Goal: Information Seeking & Learning: Learn about a topic

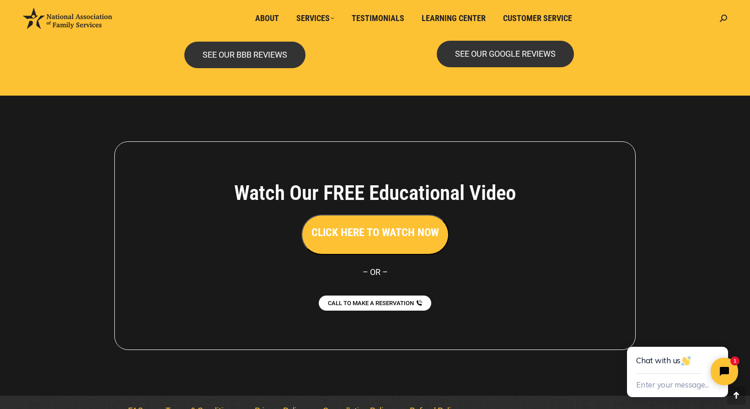
scroll to position [1994, 0]
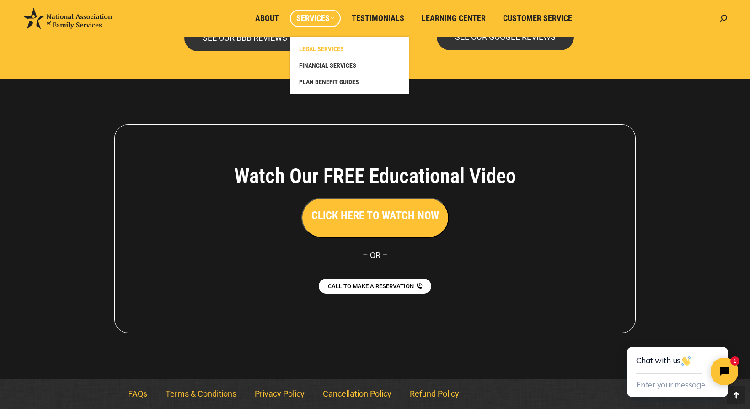
click at [318, 48] on span "LEGAL SERVICES" at bounding box center [321, 49] width 45 height 8
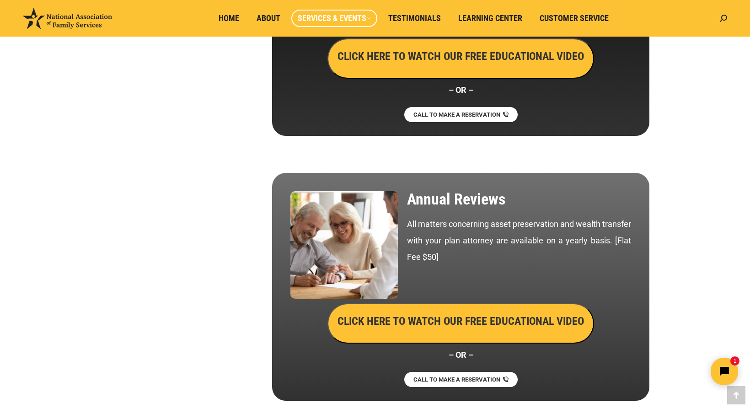
scroll to position [2269, 0]
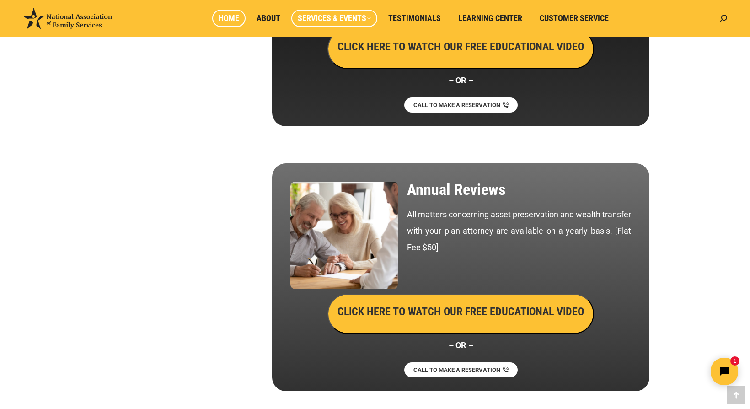
click at [229, 25] on link "Home" at bounding box center [228, 18] width 33 height 17
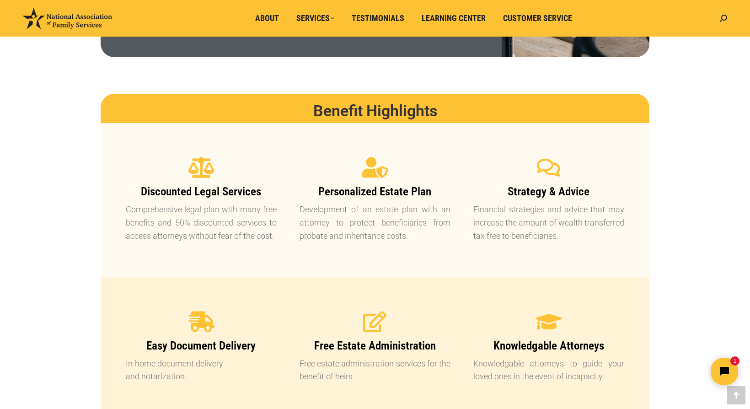
scroll to position [688, 0]
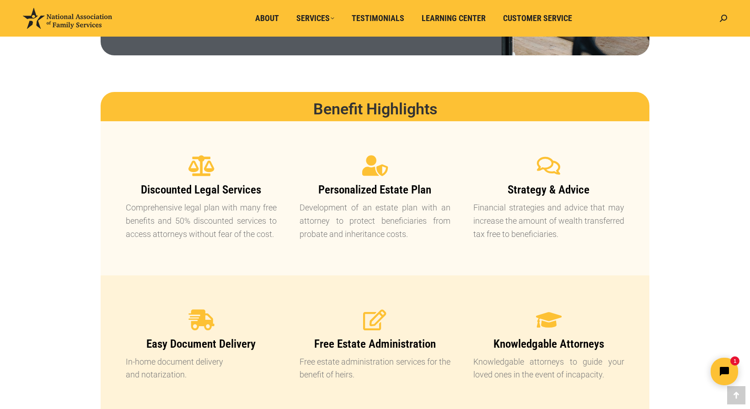
drag, startPoint x: 154, startPoint y: 161, endPoint x: 260, endPoint y: 194, distance: 111.8
click at [260, 194] on div "Discounted Legal Services Comprehensive legal plan with many free benefits and …" at bounding box center [201, 198] width 151 height 85
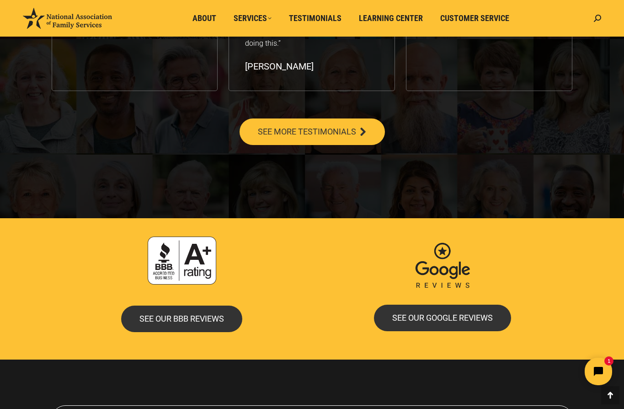
scroll to position [1717, 0]
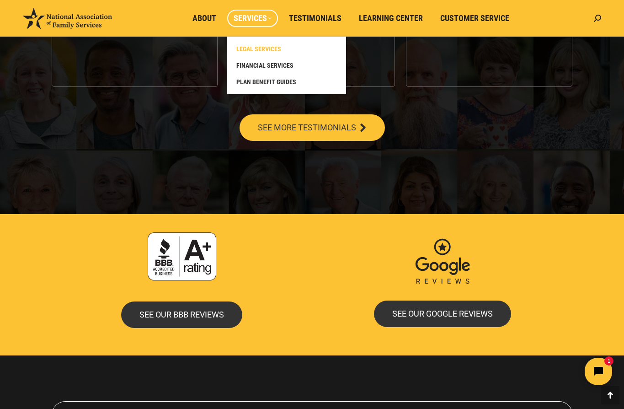
click at [255, 48] on span "LEGAL SERVICES" at bounding box center [258, 49] width 45 height 8
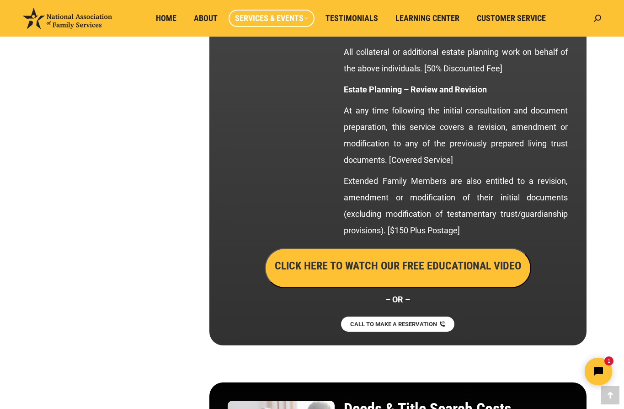
scroll to position [1705, 0]
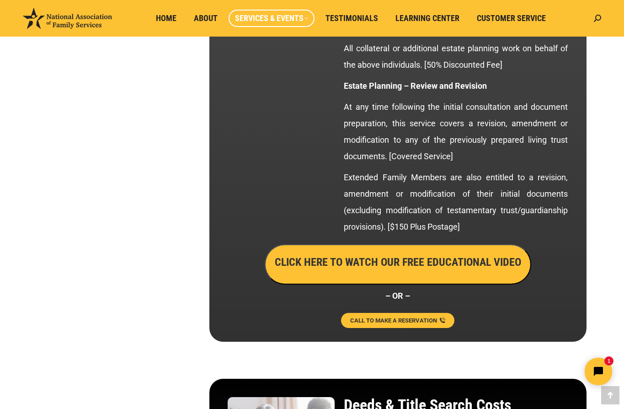
click at [381, 321] on span "CALL TO MAKE A RESERVATION" at bounding box center [393, 320] width 87 height 6
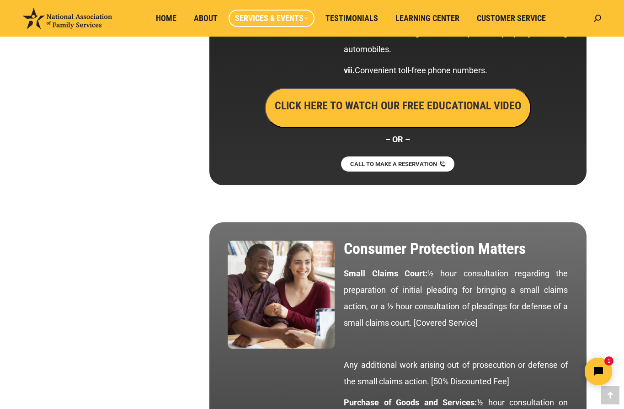
scroll to position [3164, 0]
